Goal: Register for event/course

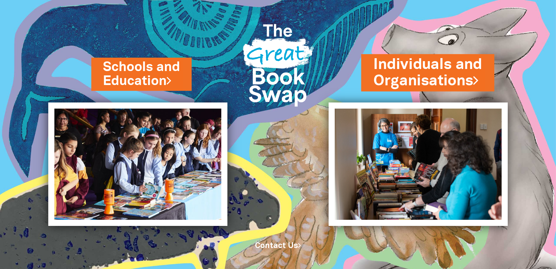
click at [422, 72] on link "Individuals and Organisations" at bounding box center [427, 72] width 109 height 37
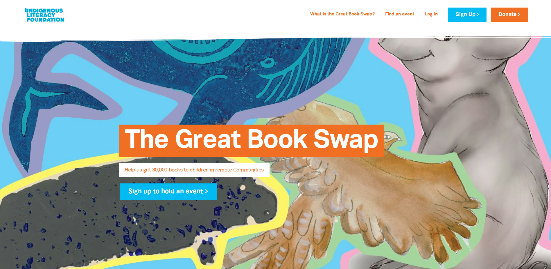
select select "AU"
click at [326, 12] on link "What is the Great Book Swap?" at bounding box center [343, 14] width 72 height 9
select select "AU"
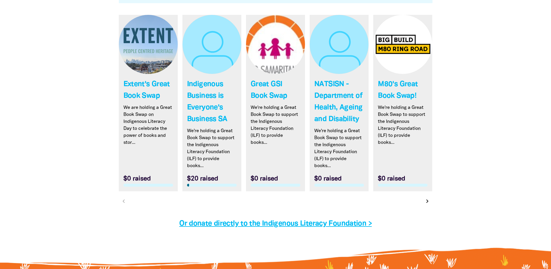
scroll to position [1850, 0]
